Goal: Find specific page/section: Find specific page/section

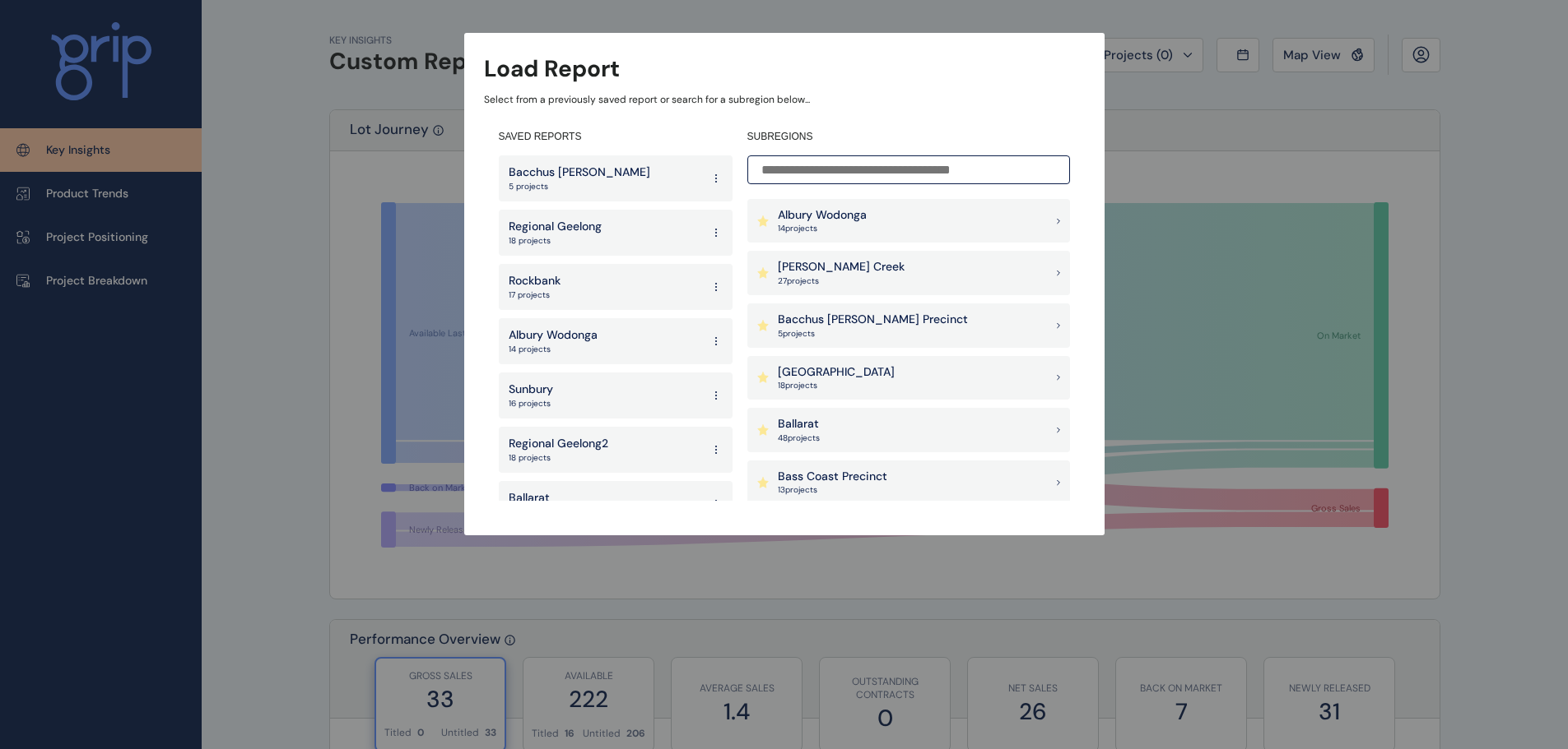
click at [889, 164] on input at bounding box center [908, 170] width 323 height 29
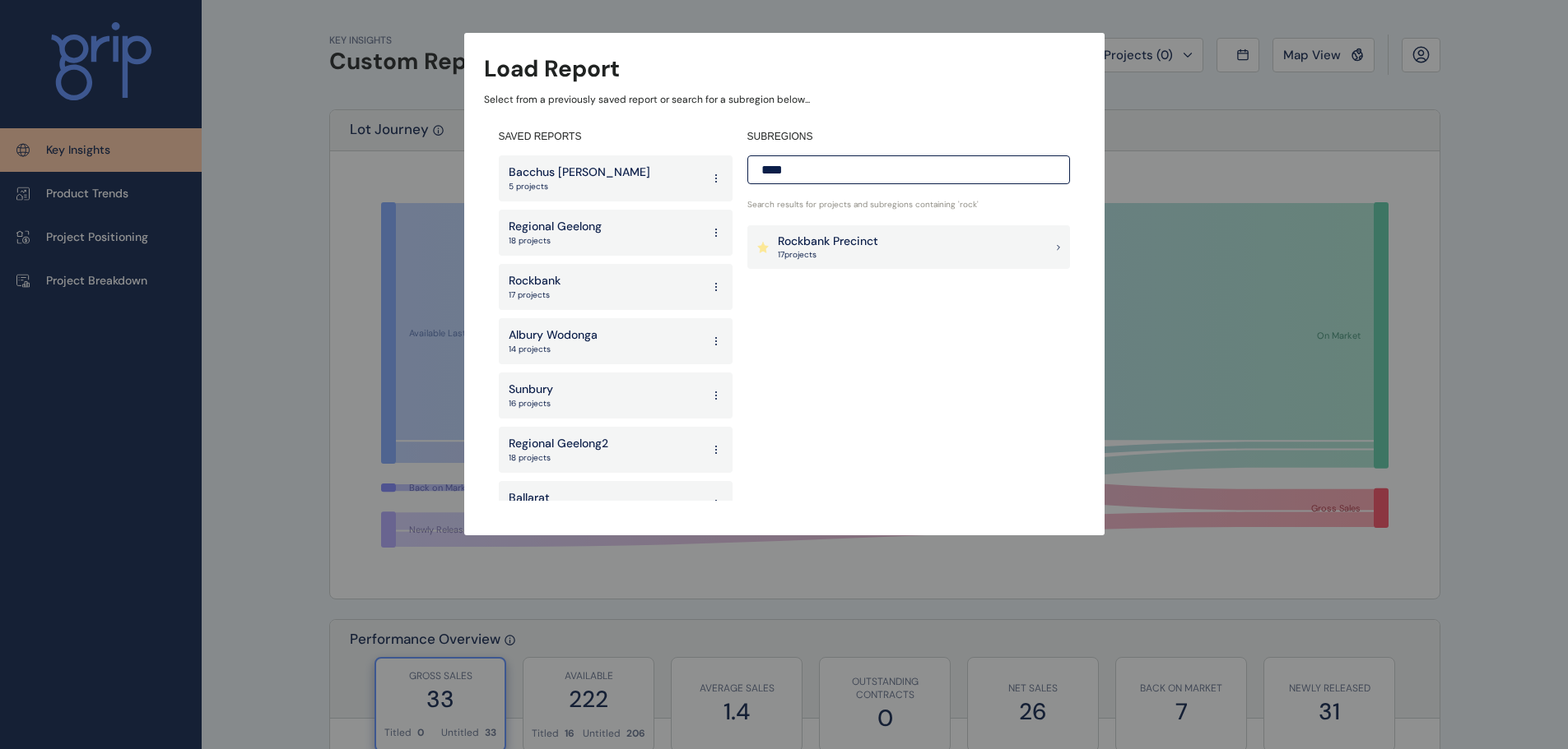
type input "****"
click at [863, 254] on p "17 project s" at bounding box center [827, 254] width 101 height 11
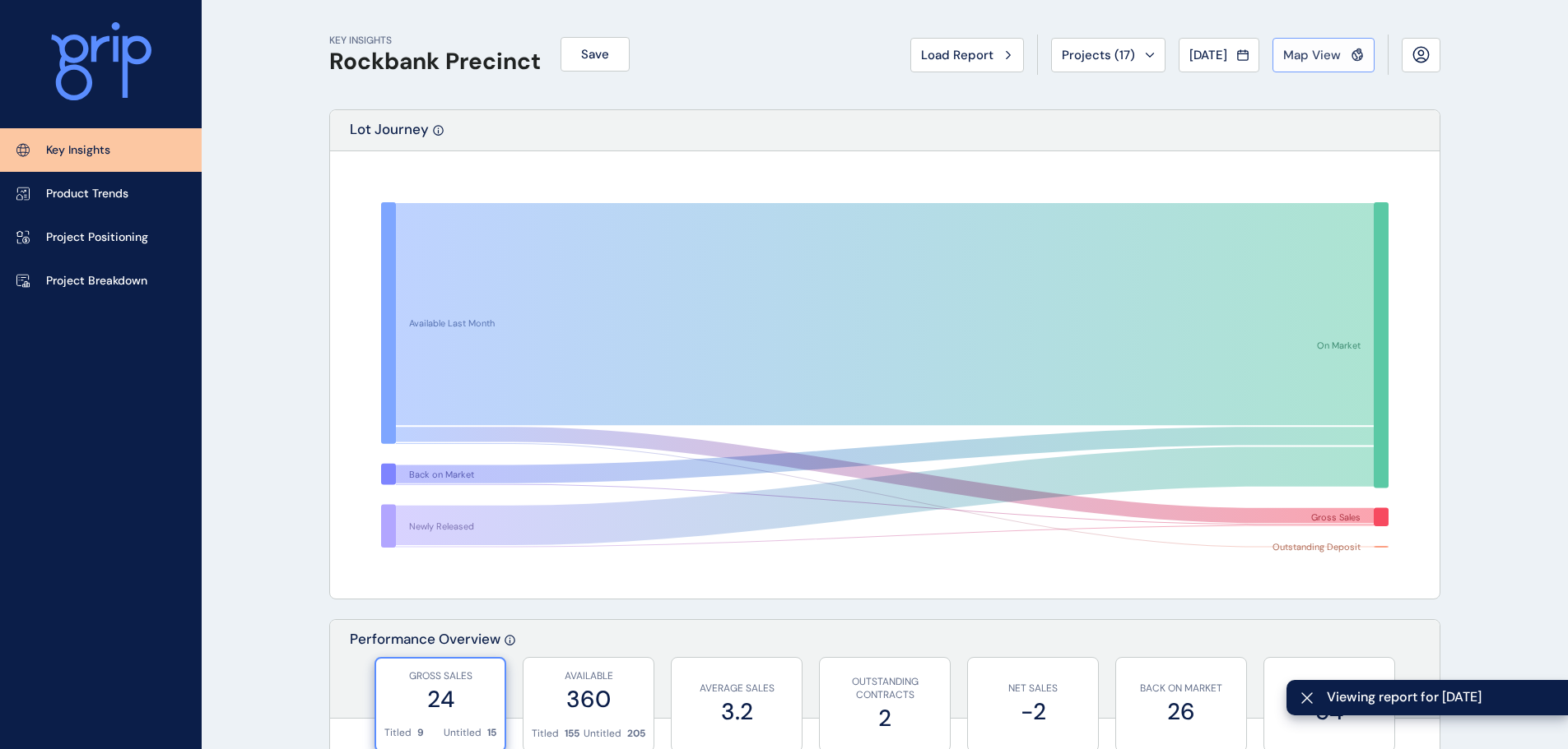
click at [1342, 65] on button "Map View" at bounding box center [1323, 55] width 102 height 35
